Goal: Information Seeking & Learning: Learn about a topic

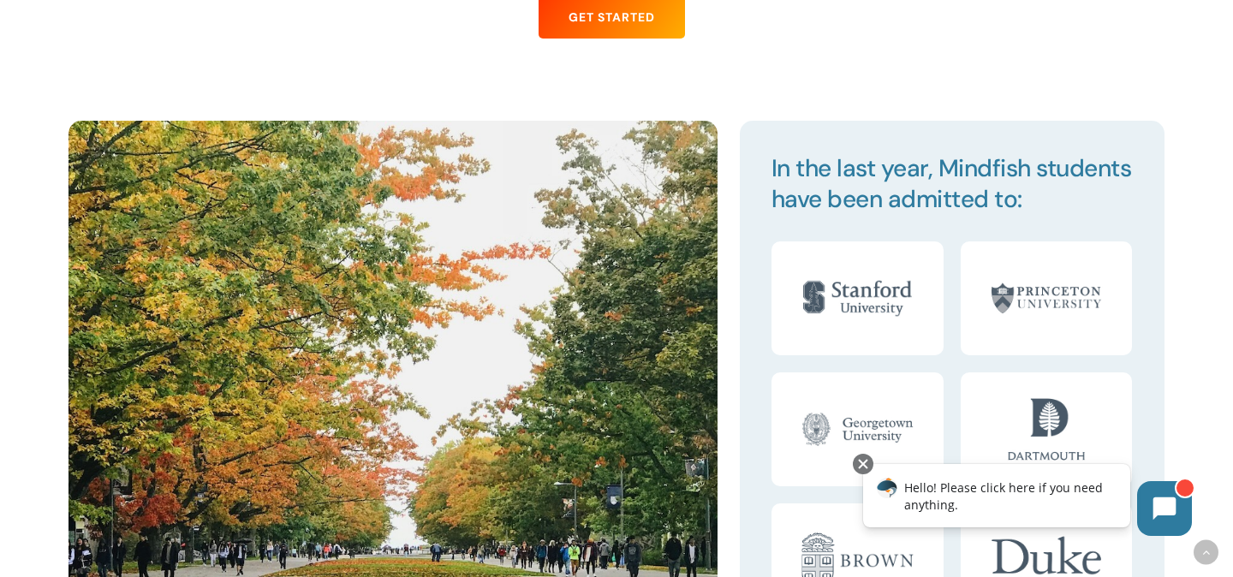
scroll to position [1736, 0]
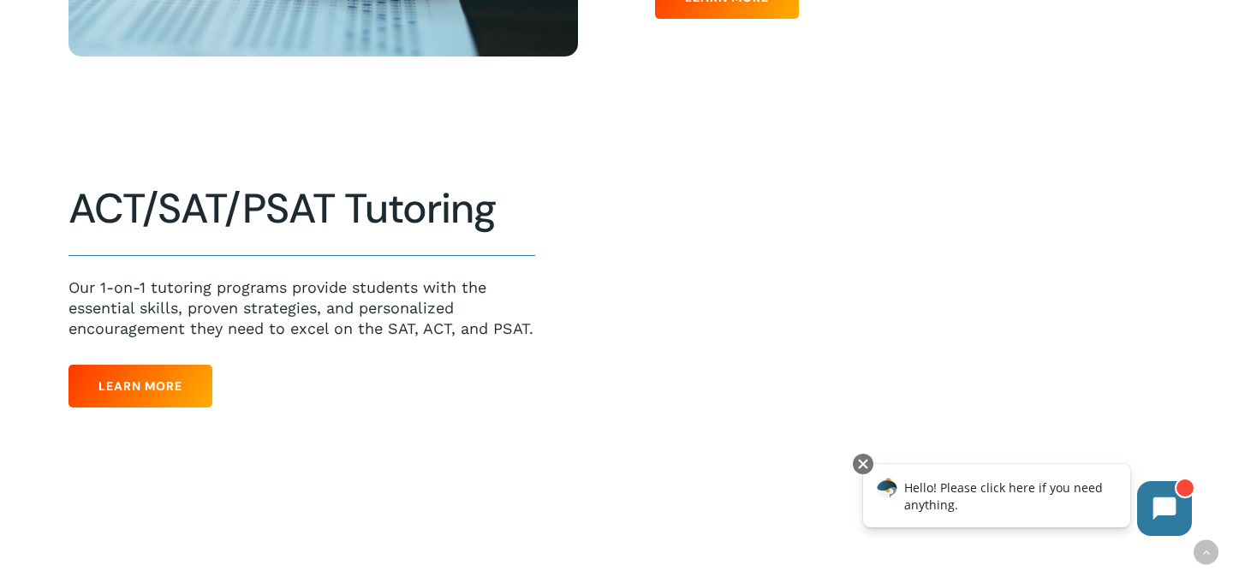
scroll to position [797, 0]
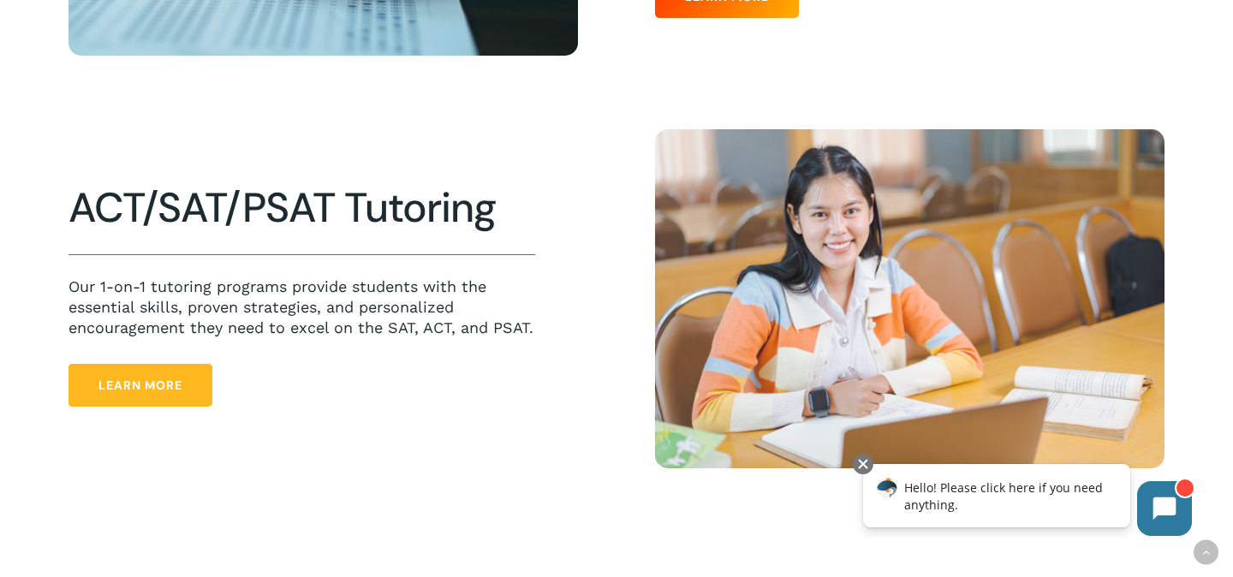
click at [139, 388] on span "Learn More" at bounding box center [141, 385] width 84 height 17
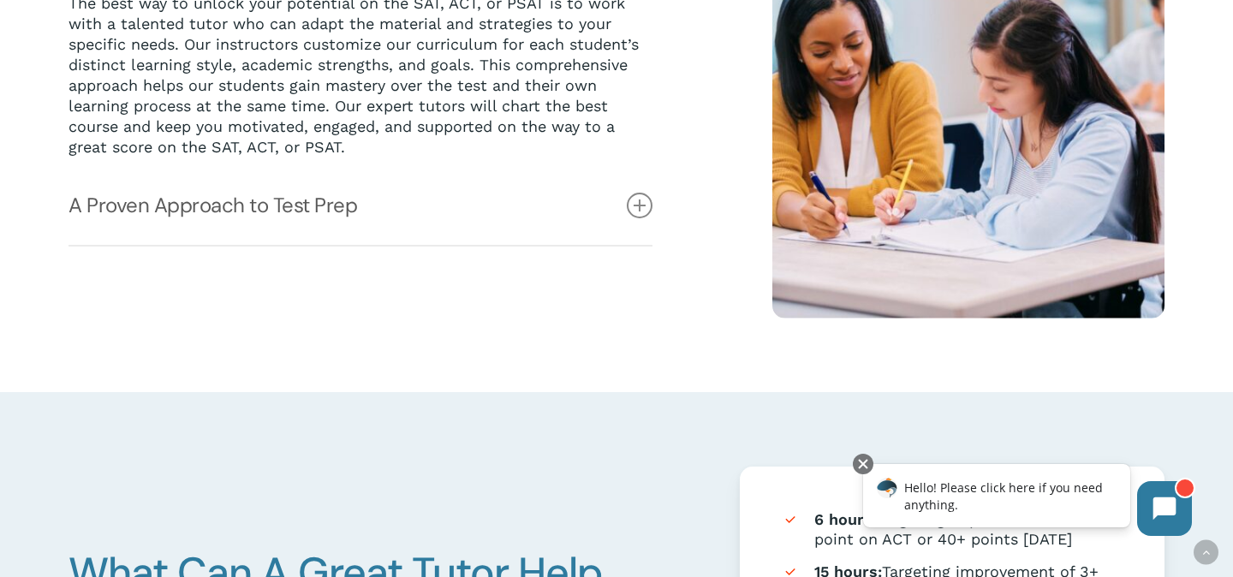
scroll to position [570, 0]
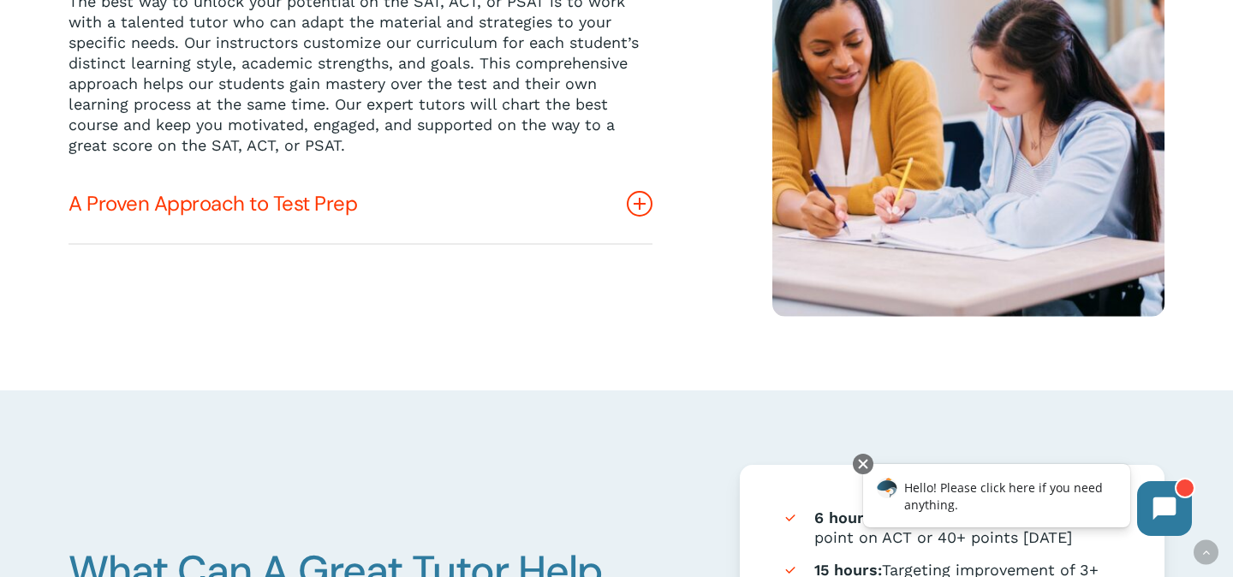
click at [298, 206] on link "A Proven Approach to Test Prep" at bounding box center [361, 203] width 584 height 79
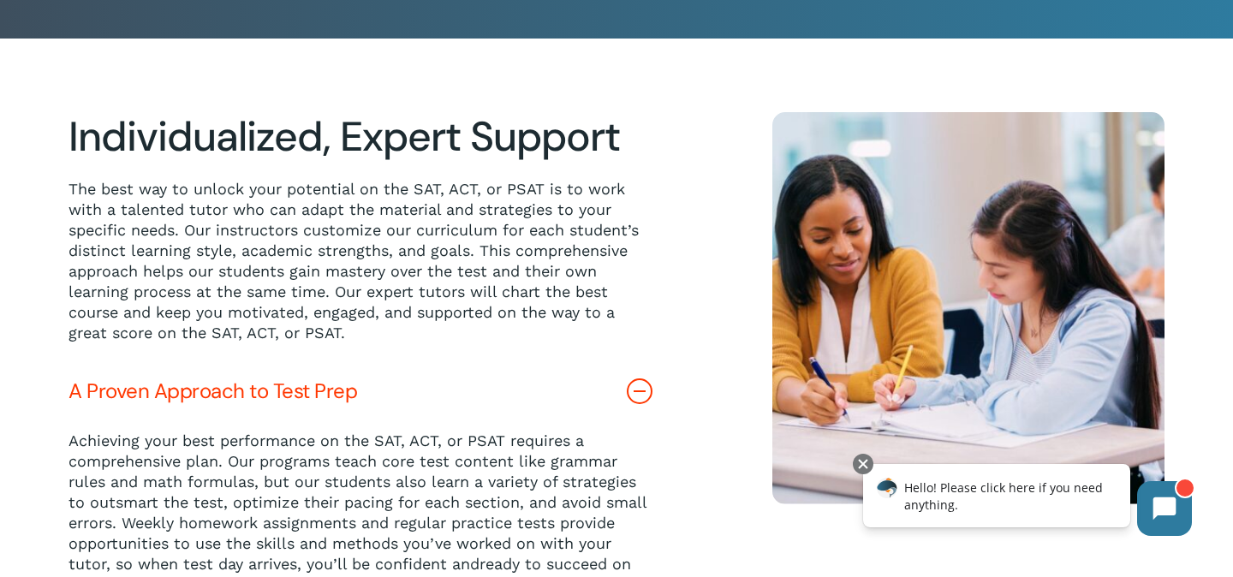
scroll to position [0, 0]
